Goal: Task Accomplishment & Management: Manage account settings

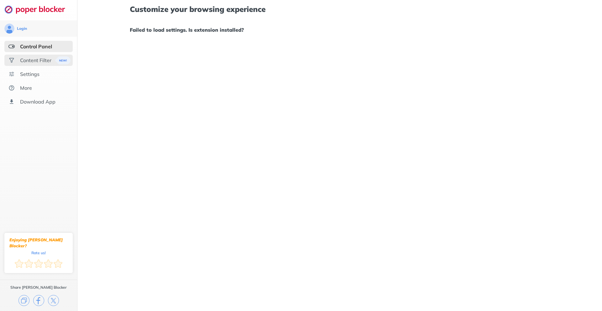
click at [23, 56] on div "Content Filter" at bounding box center [38, 60] width 68 height 11
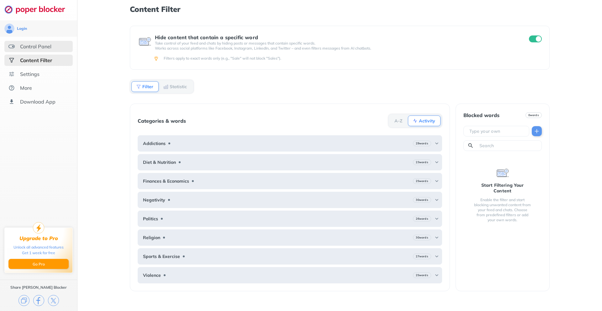
click at [35, 48] on div "Control Panel" at bounding box center [35, 46] width 31 height 6
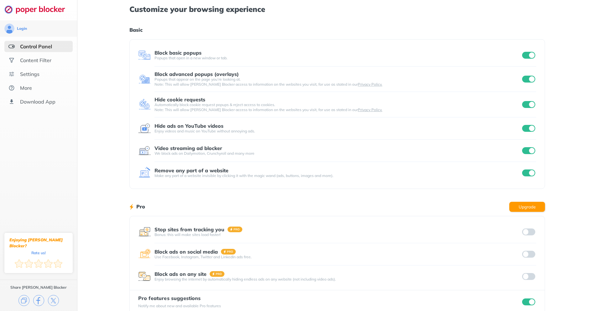
click at [528, 126] on input "checkbox" at bounding box center [529, 128] width 13 height 7
